Goal: Task Accomplishment & Management: Use online tool/utility

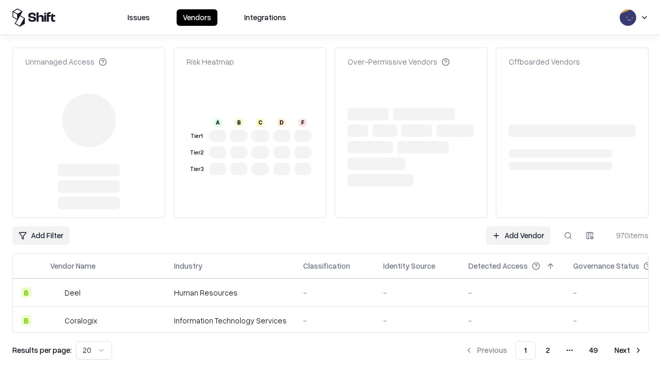
click at [518, 226] on link "Add Vendor" at bounding box center [518, 235] width 65 height 19
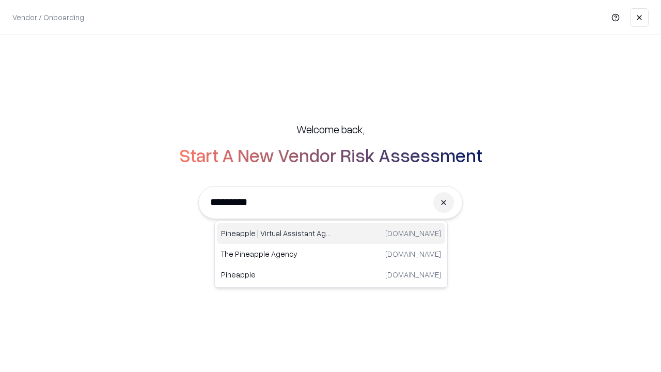
click at [331, 234] on div "Pineapple | Virtual Assistant Agency [DOMAIN_NAME]" at bounding box center [331, 233] width 228 height 21
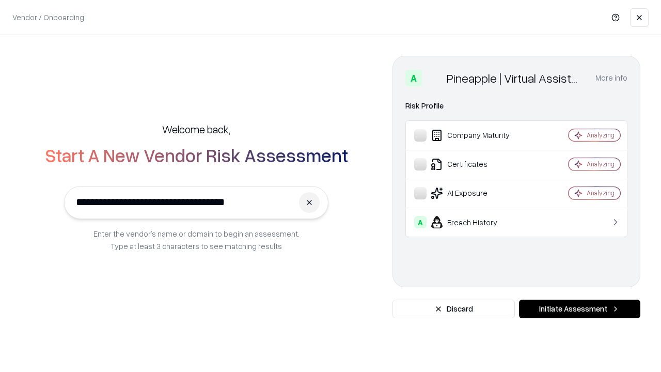
type input "**********"
click at [580, 309] on button "Initiate Assessment" at bounding box center [579, 309] width 121 height 19
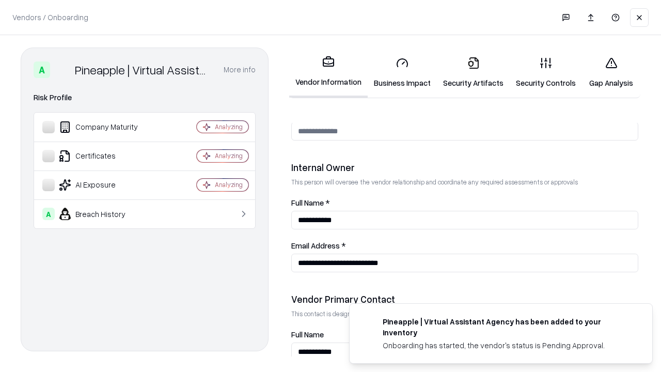
scroll to position [535, 0]
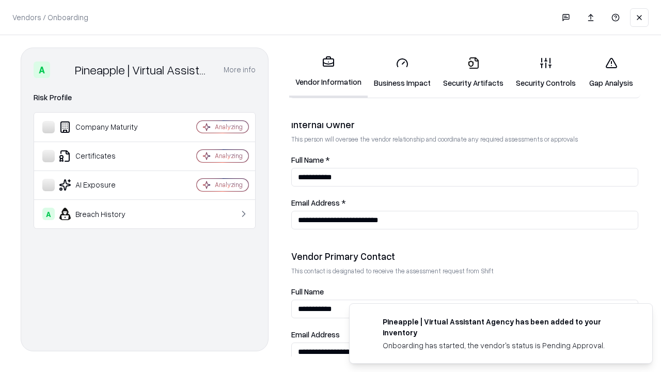
click at [403, 72] on link "Business Impact" at bounding box center [402, 73] width 69 height 48
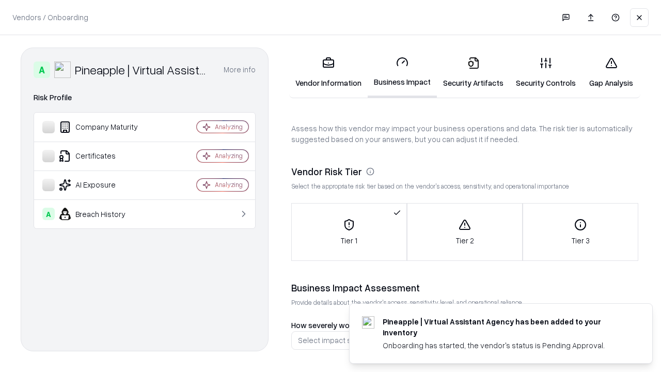
click at [611, 72] on link "Gap Analysis" at bounding box center [611, 73] width 58 height 48
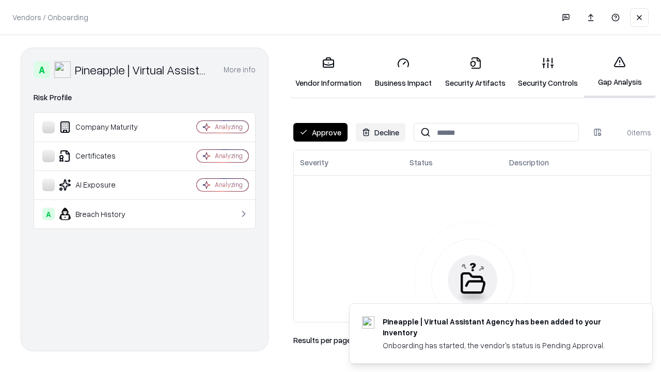
click at [320, 132] on button "Approve" at bounding box center [320, 132] width 54 height 19
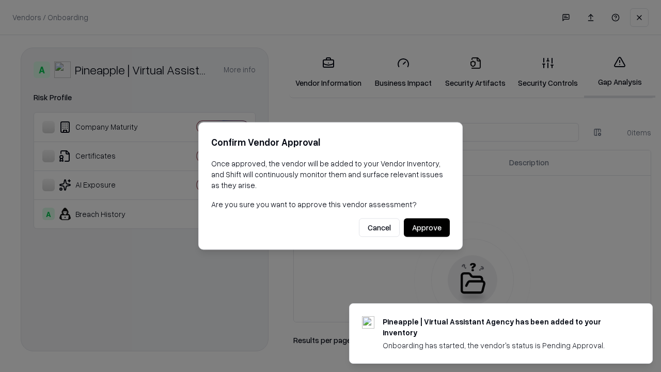
click at [427, 227] on button "Approve" at bounding box center [427, 228] width 46 height 19
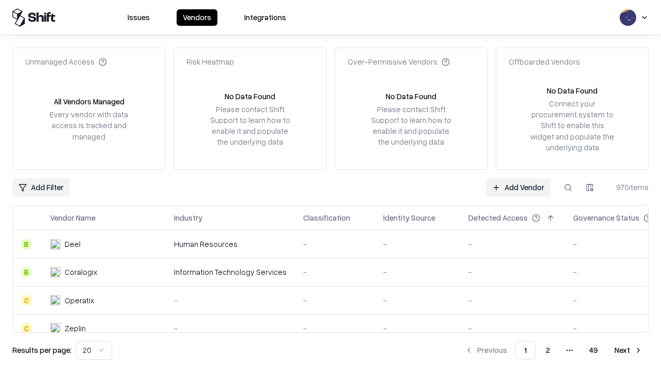
type input "**********"
click at [518, 187] on link "Add Vendor" at bounding box center [518, 187] width 65 height 19
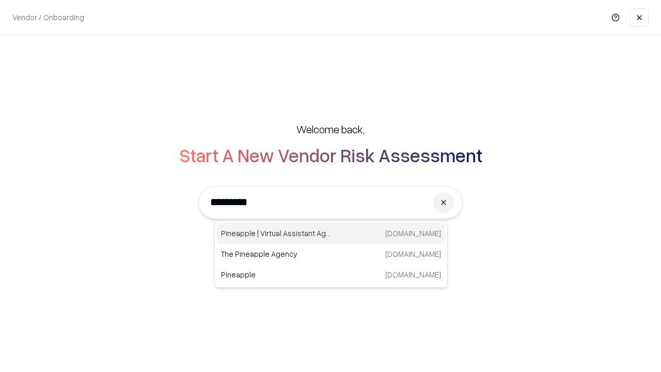
click at [331, 234] on div "Pineapple | Virtual Assistant Agency [DOMAIN_NAME]" at bounding box center [331, 233] width 228 height 21
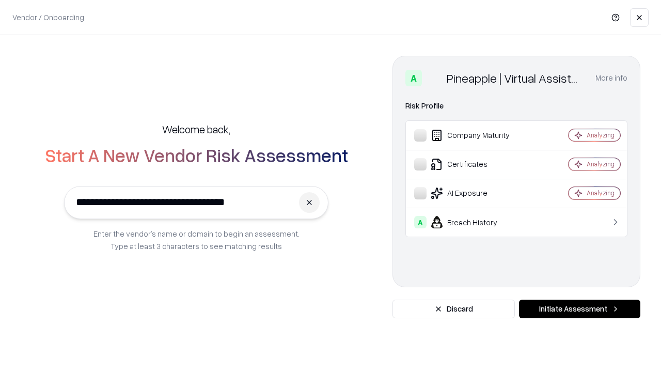
type input "**********"
click at [580, 309] on button "Initiate Assessment" at bounding box center [579, 309] width 121 height 19
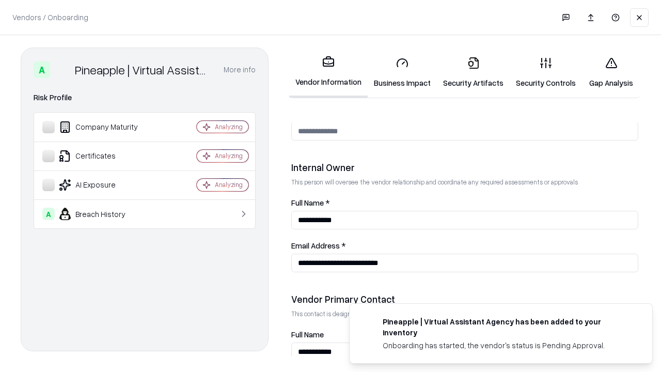
scroll to position [535, 0]
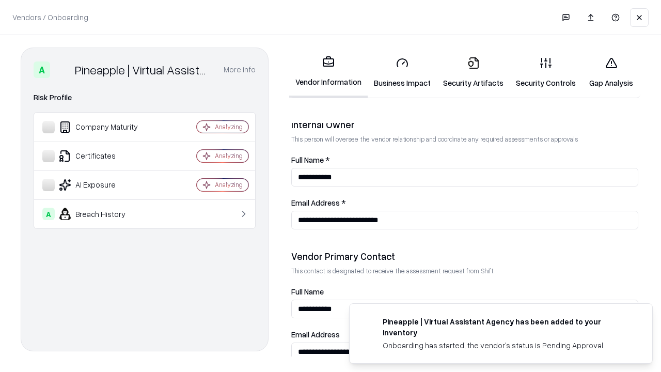
click at [611, 72] on link "Gap Analysis" at bounding box center [611, 73] width 58 height 48
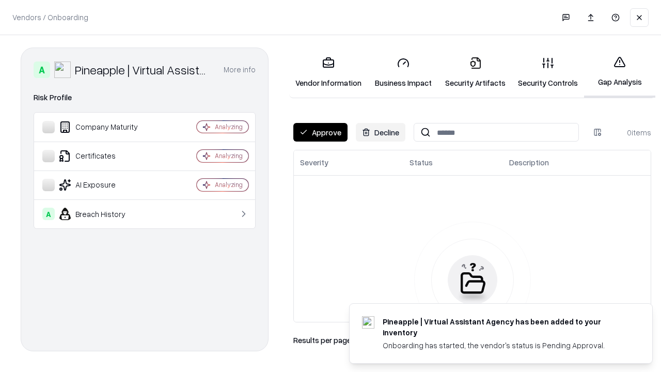
click at [320, 132] on button "Approve" at bounding box center [320, 132] width 54 height 19
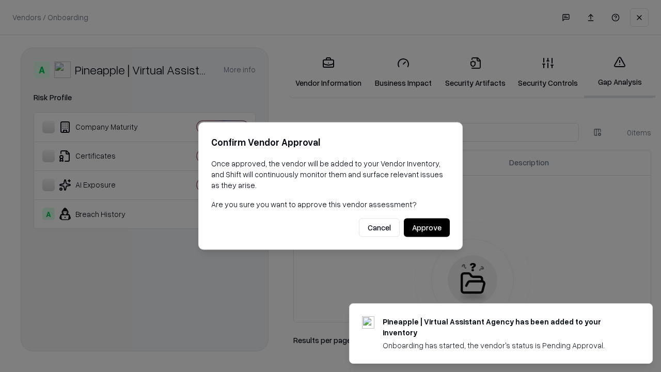
click at [427, 227] on button "Approve" at bounding box center [427, 228] width 46 height 19
